Goal: Use online tool/utility: Use online tool/utility

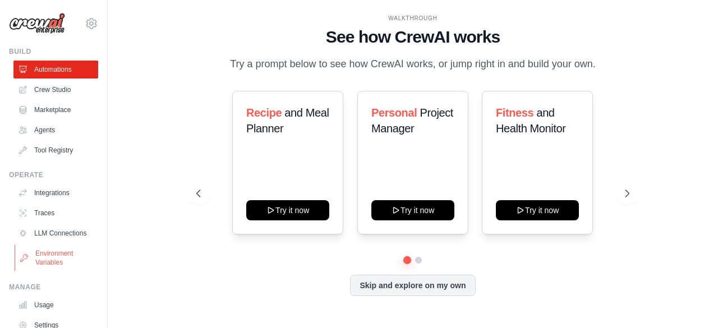
scroll to position [74, 0]
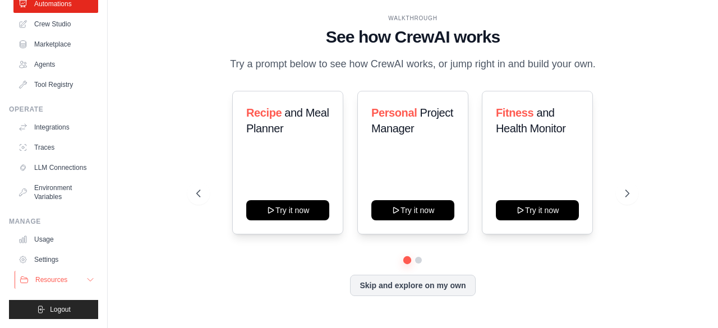
click at [53, 278] on span "Resources" at bounding box center [51, 279] width 32 height 9
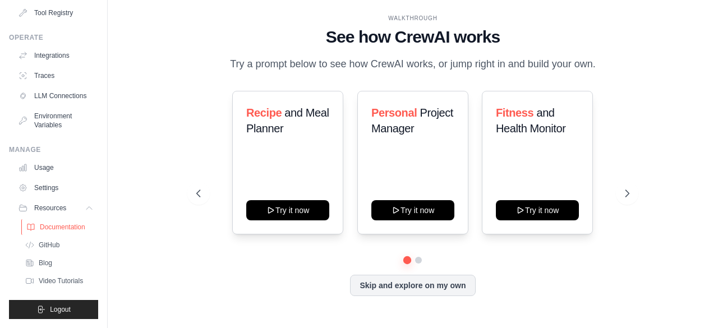
scroll to position [0, 0]
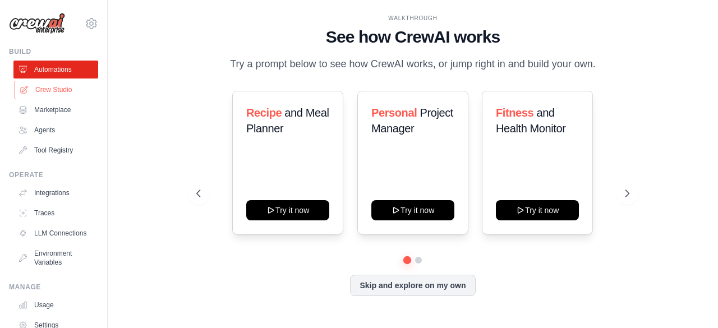
click at [57, 85] on link "Crew Studio" at bounding box center [57, 90] width 85 height 18
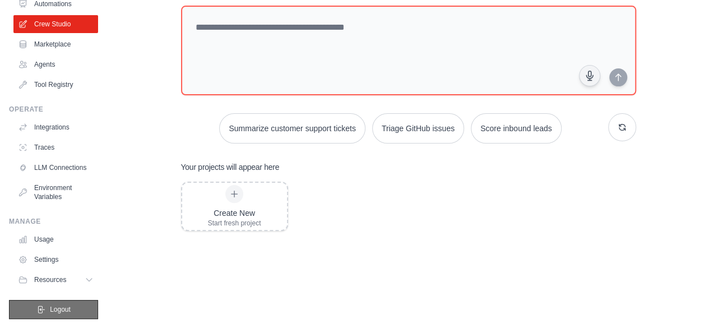
scroll to position [128, 0]
